Goal: Information Seeking & Learning: Learn about a topic

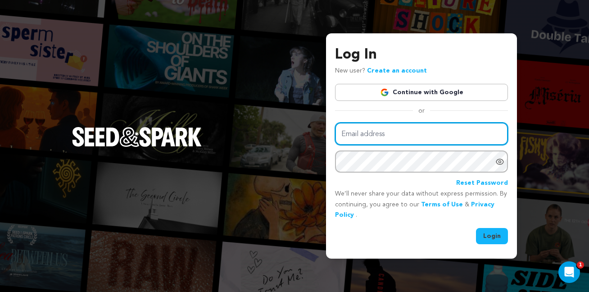
click at [356, 142] on input "Email address" at bounding box center [421, 133] width 173 height 23
type input "nathan.l.marquez@gmail.com"
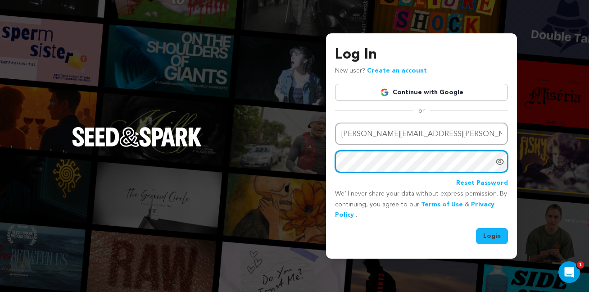
click at [476, 228] on button "Login" at bounding box center [492, 236] width 32 height 16
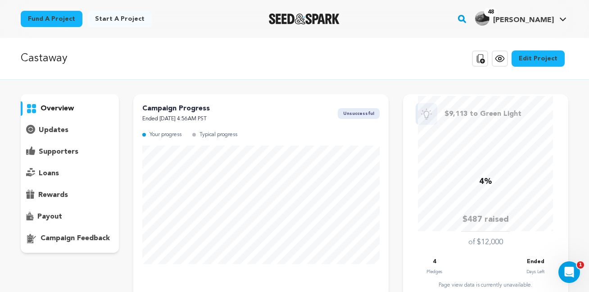
click at [503, 61] on icon at bounding box center [499, 58] width 11 height 11
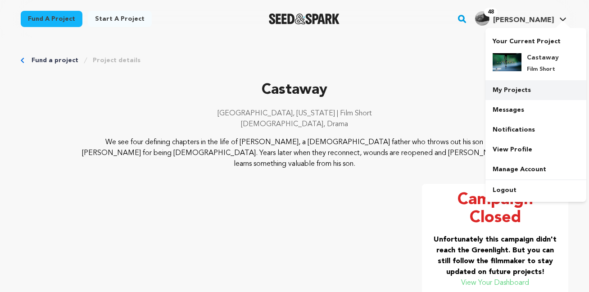
click at [507, 94] on link "My Projects" at bounding box center [535, 90] width 101 height 20
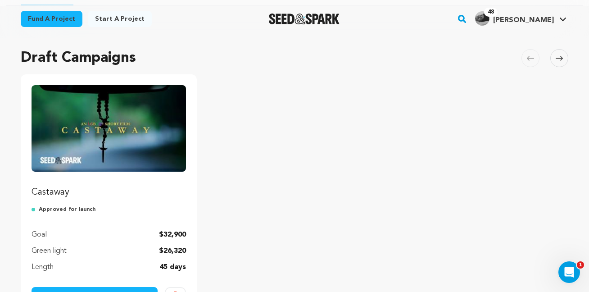
scroll to position [141, 0]
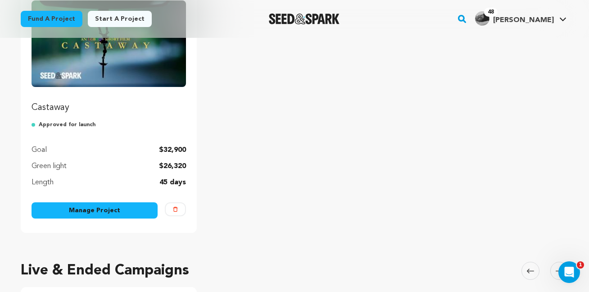
click at [98, 213] on link "Manage Project" at bounding box center [95, 210] width 126 height 16
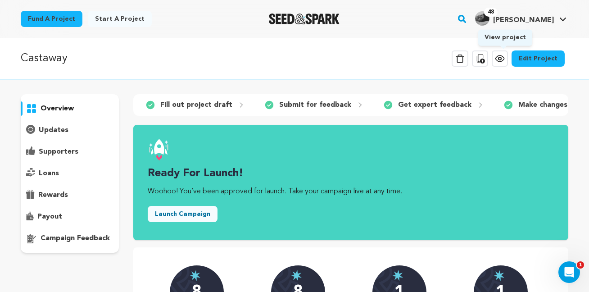
click at [504, 56] on icon at bounding box center [499, 58] width 11 height 11
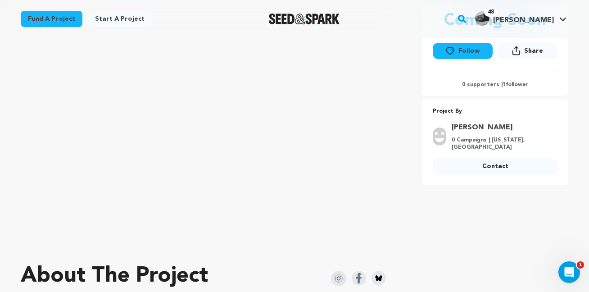
scroll to position [356, 0]
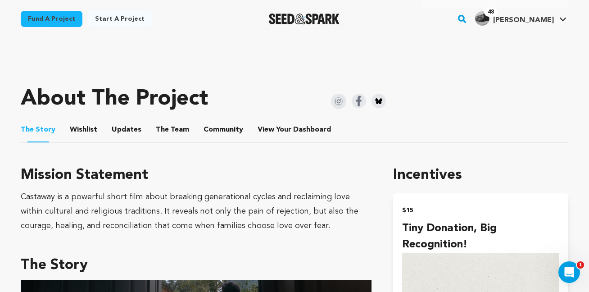
click at [163, 133] on button "The Team" at bounding box center [173, 132] width 22 height 22
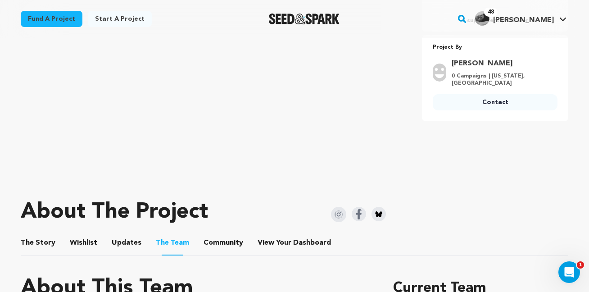
scroll to position [244, 0]
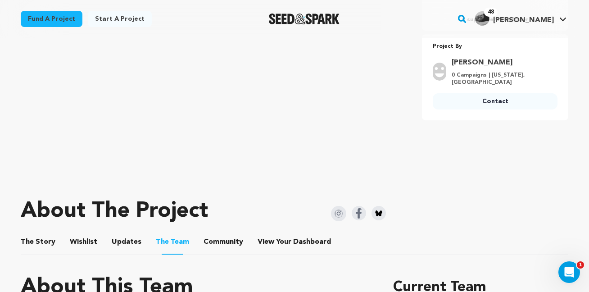
click at [27, 247] on button "The Story" at bounding box center [38, 244] width 22 height 22
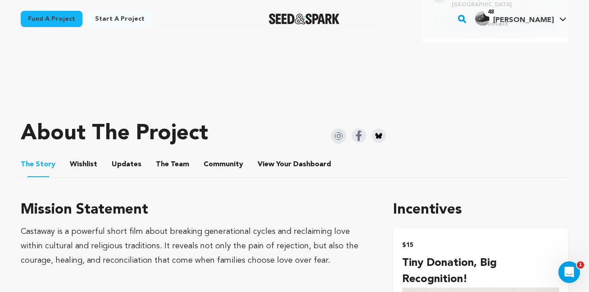
scroll to position [321, 0]
click at [73, 167] on button "Wishlist" at bounding box center [84, 167] width 22 height 22
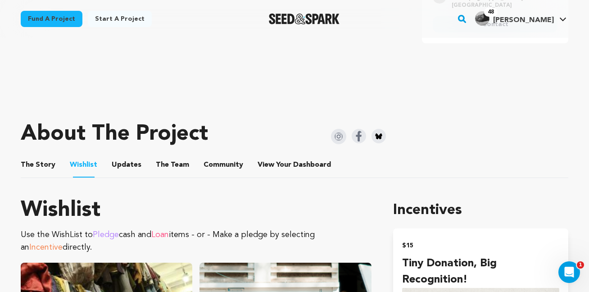
click at [128, 165] on button "Updates" at bounding box center [127, 167] width 22 height 22
